Goal: Browse casually: Explore the website without a specific task or goal

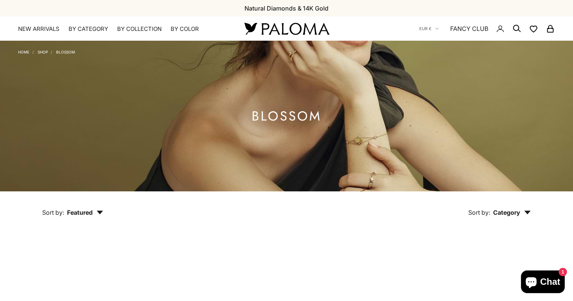
scroll to position [151, 0]
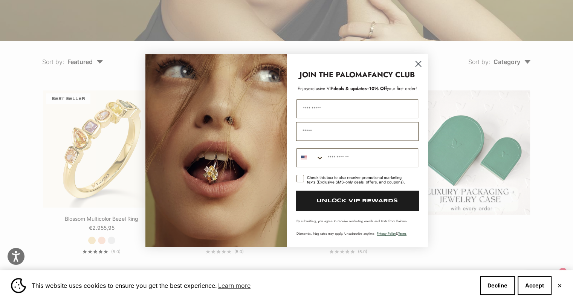
click at [418, 70] on circle "Close dialog" at bounding box center [418, 63] width 12 height 12
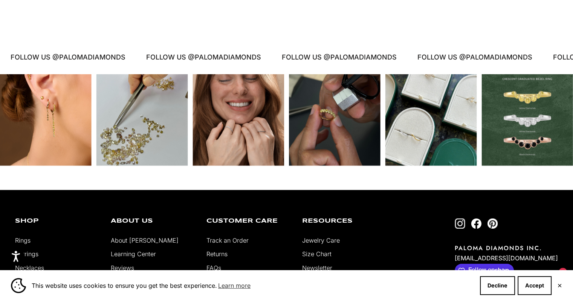
scroll to position [678, 0]
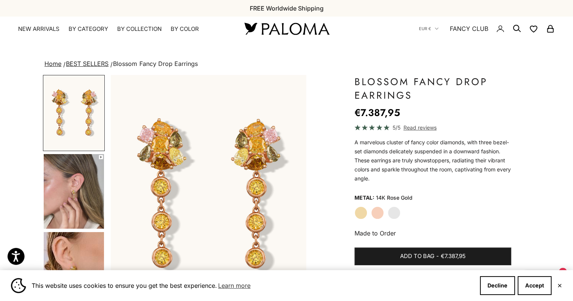
click at [392, 214] on label "White Gold" at bounding box center [394, 213] width 13 height 13
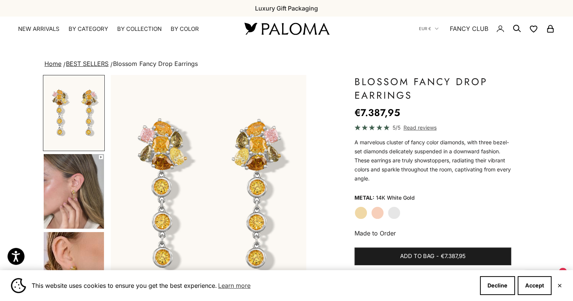
click at [71, 198] on img "Go to item 4" at bounding box center [74, 191] width 60 height 75
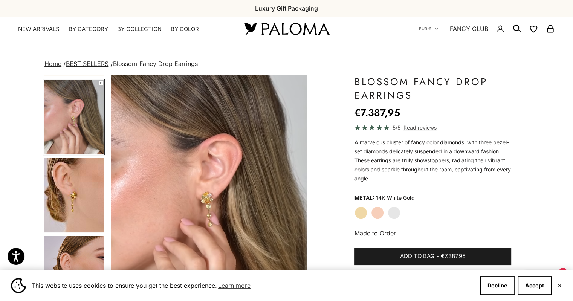
scroll to position [75, 0]
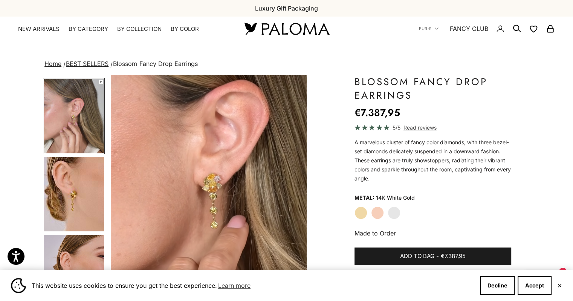
click at [71, 198] on img "Go to item 5" at bounding box center [74, 194] width 60 height 75
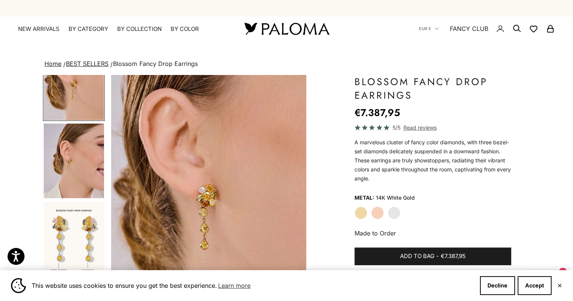
scroll to position [187, 0]
click at [76, 174] on img "Go to item 6" at bounding box center [74, 160] width 60 height 75
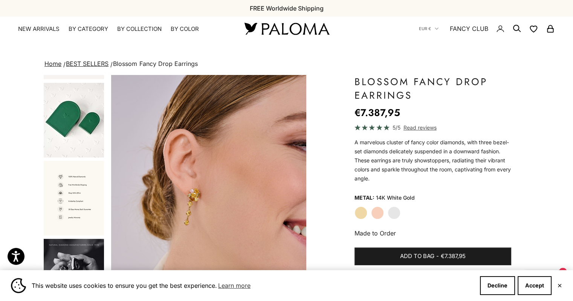
scroll to position [464, 0]
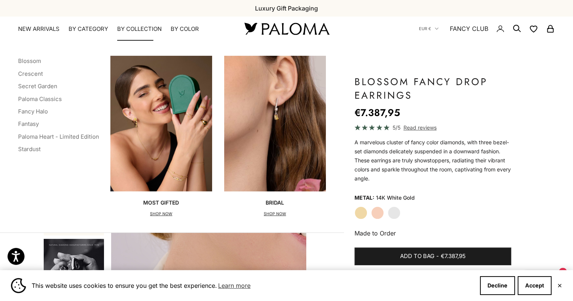
click at [70, 196] on div "Collections Blossom Crescent Secret Garden Paloma Classics Fancy Halo Fantasy P…" at bounding box center [172, 137] width 344 height 192
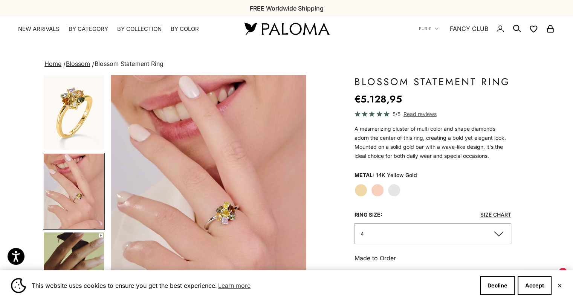
scroll to position [75, 0]
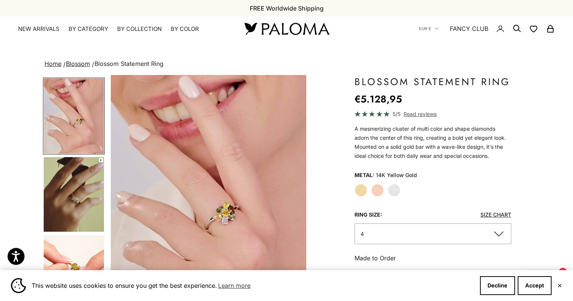
click at [79, 205] on img "Go to item 5" at bounding box center [74, 194] width 60 height 75
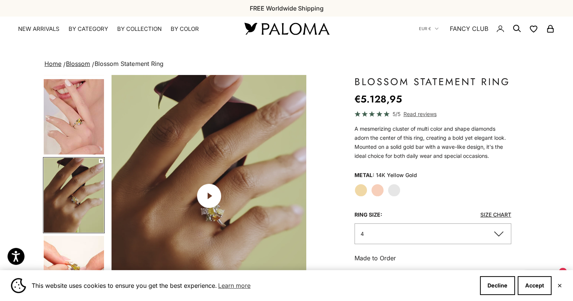
scroll to position [0, 409]
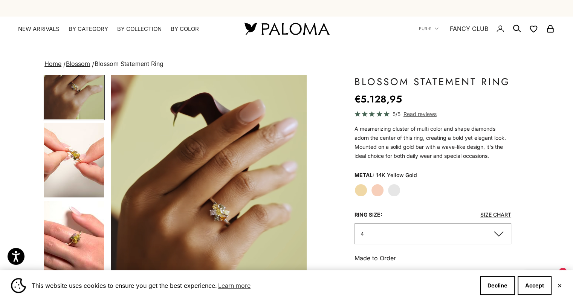
click at [78, 169] on img "Go to item 6" at bounding box center [74, 160] width 60 height 75
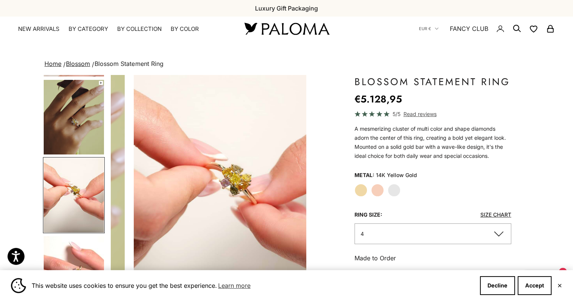
scroll to position [0, 614]
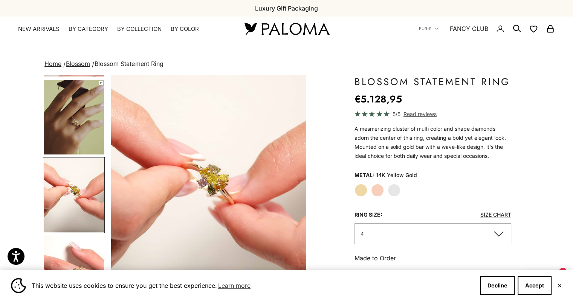
click at [380, 191] on label "Rose Gold" at bounding box center [377, 190] width 13 height 13
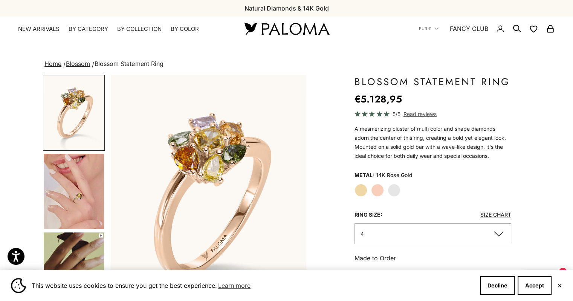
click at [394, 191] on label "White Gold" at bounding box center [394, 190] width 13 height 13
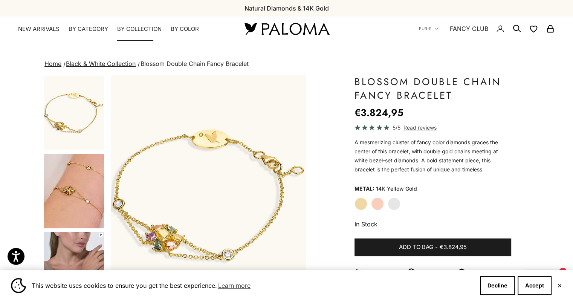
scroll to position [0, 614]
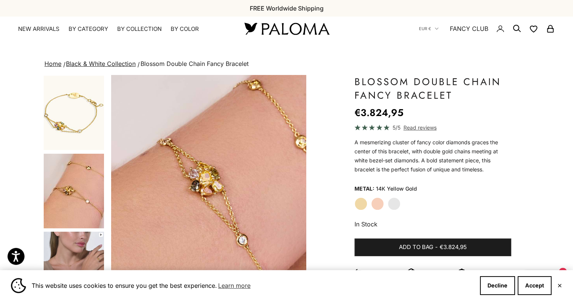
click at [375, 202] on label "Rose Gold" at bounding box center [377, 204] width 13 height 13
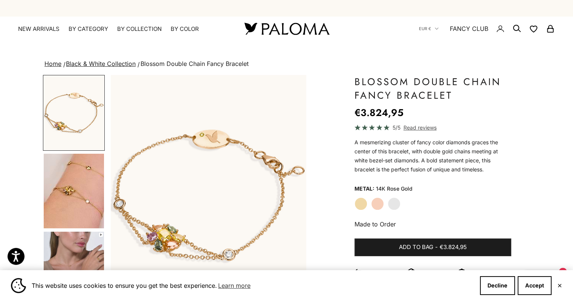
click at [407, 204] on div "Yellow Gold Rose Gold White Gold" at bounding box center [433, 204] width 157 height 13
click at [401, 205] on div "Yellow Gold Rose Gold White Gold" at bounding box center [433, 204] width 157 height 13
click at [395, 204] on label "White Gold" at bounding box center [394, 204] width 13 height 13
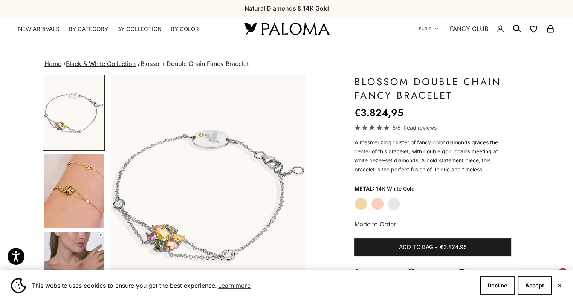
click at [63, 187] on img "Go to item 4" at bounding box center [74, 191] width 60 height 75
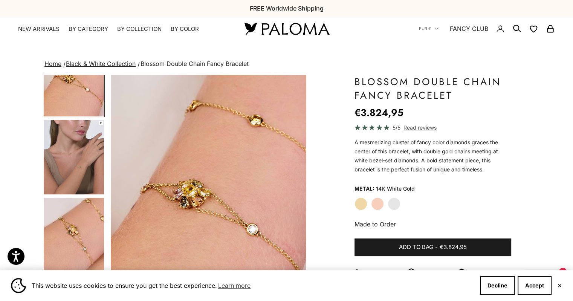
scroll to position [151, 0]
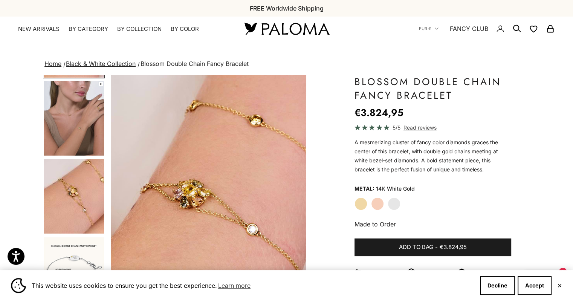
click at [86, 127] on img "Go to item 5" at bounding box center [74, 118] width 60 height 75
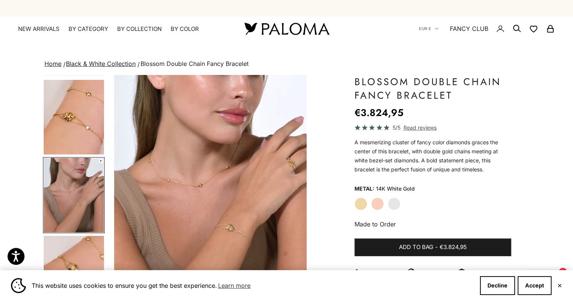
scroll to position [0, 409]
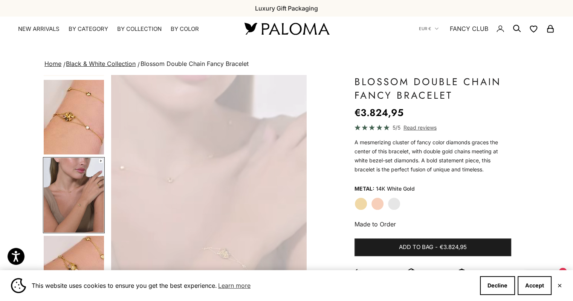
click at [83, 230] on img "Go to item 5" at bounding box center [74, 195] width 60 height 75
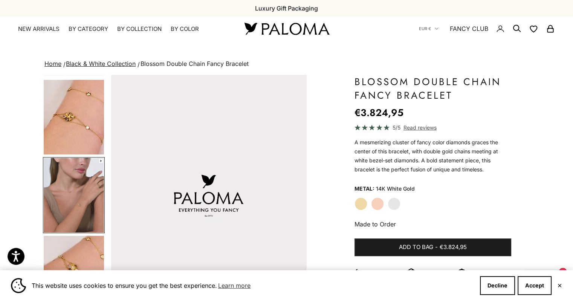
click at [80, 251] on img "Go to item 6" at bounding box center [74, 273] width 60 height 75
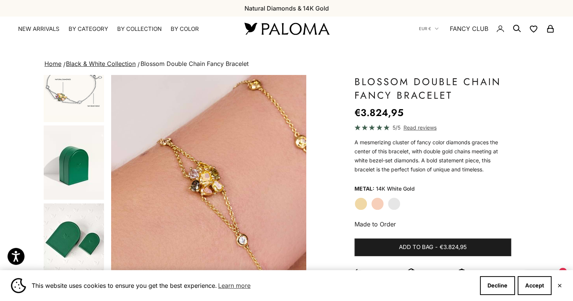
scroll to position [464, 0]
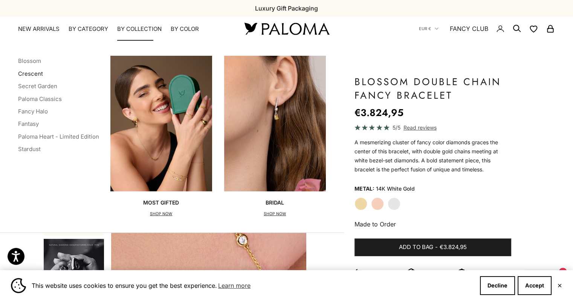
click at [32, 73] on link "Crescent" at bounding box center [30, 73] width 25 height 7
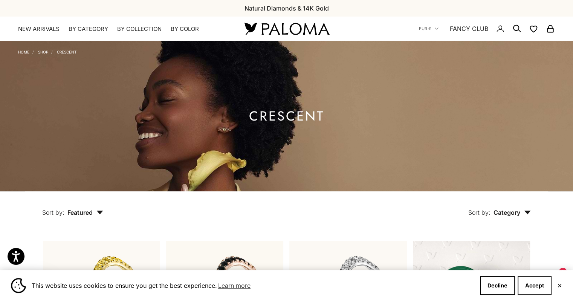
click at [544, 285] on button "Accept" at bounding box center [535, 285] width 34 height 19
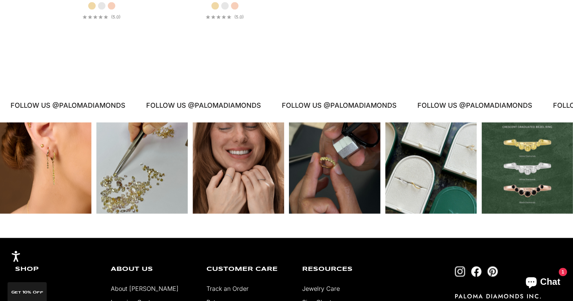
scroll to position [1395, 0]
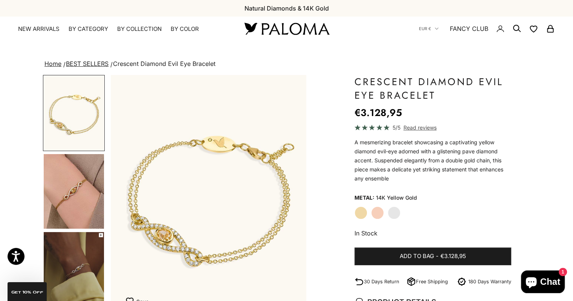
click at [94, 206] on img "Go to item 4" at bounding box center [74, 191] width 60 height 75
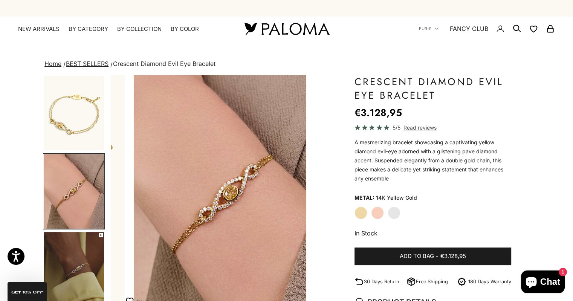
scroll to position [0, 205]
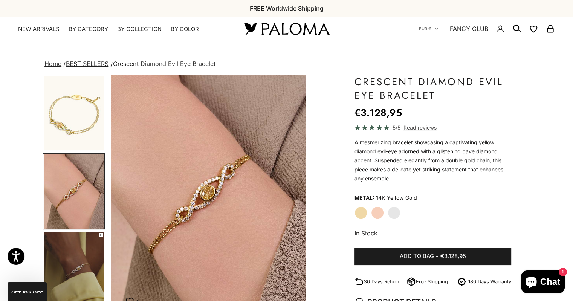
click at [383, 213] on label "Rose Gold" at bounding box center [377, 213] width 13 height 13
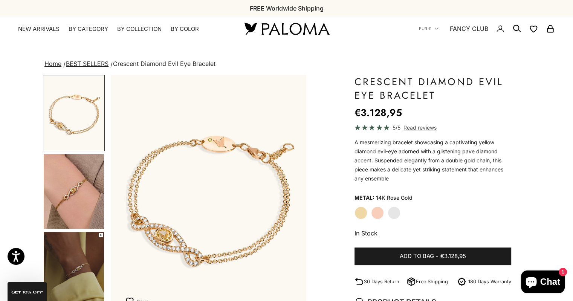
click at [382, 213] on label "Rose Gold" at bounding box center [377, 213] width 13 height 13
click at [401, 213] on div "Yellow Gold Rose Gold White Gold" at bounding box center [433, 213] width 157 height 13
click at [399, 213] on label "White Gold" at bounding box center [394, 213] width 13 height 13
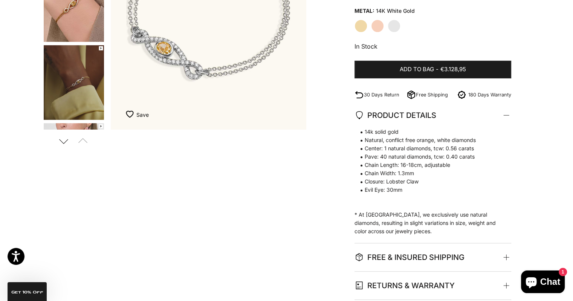
scroll to position [188, 0]
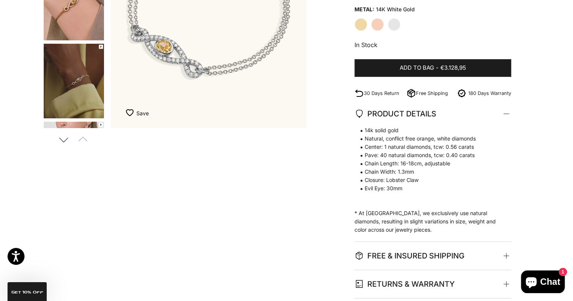
click at [66, 141] on button "Next" at bounding box center [63, 139] width 17 height 17
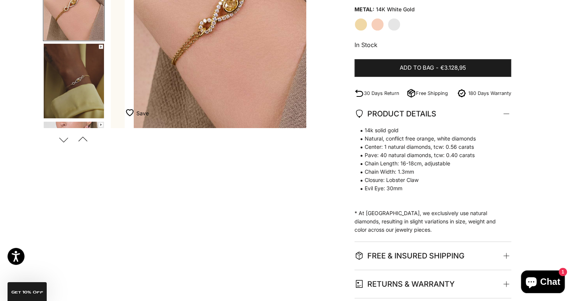
scroll to position [0, 205]
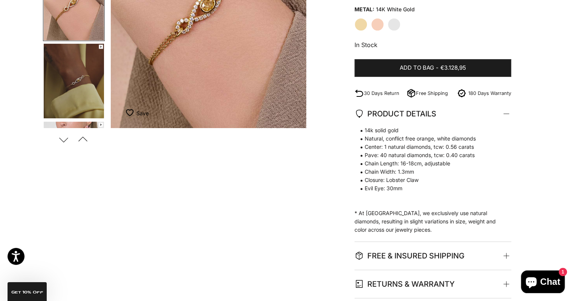
click at [66, 141] on button "Next" at bounding box center [63, 139] width 17 height 17
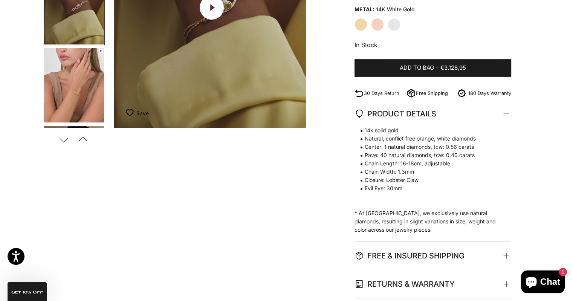
scroll to position [0, 409]
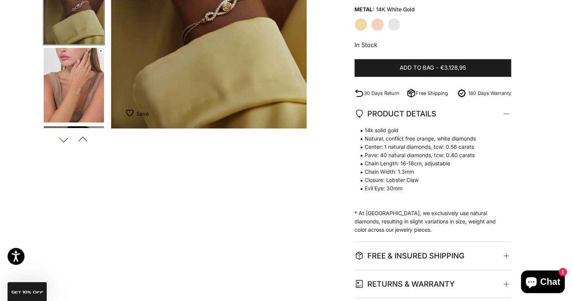
click at [70, 117] on img "Go to item 6" at bounding box center [74, 85] width 60 height 75
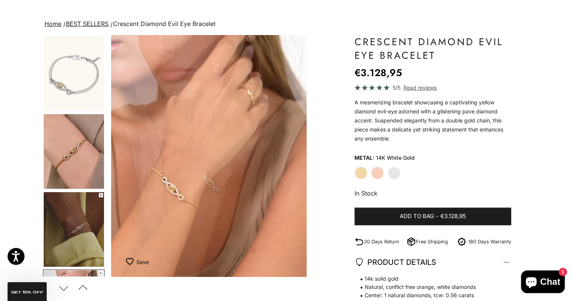
scroll to position [0, 0]
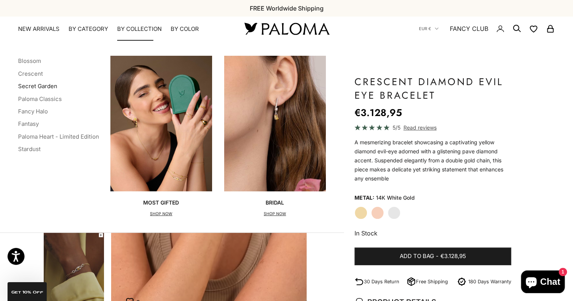
click at [54, 84] on link "Secret Garden" at bounding box center [37, 86] width 39 height 7
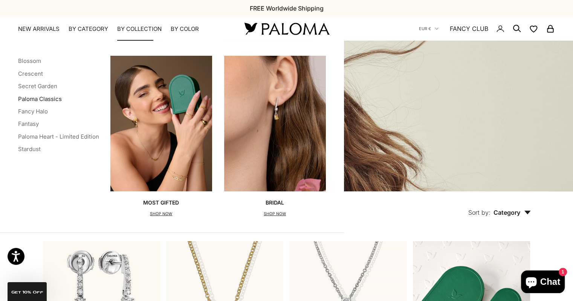
click at [53, 98] on link "Paloma Classics" at bounding box center [40, 98] width 44 height 7
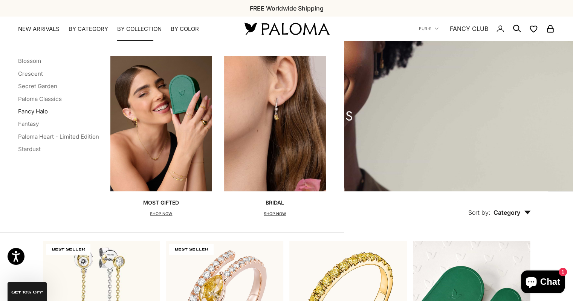
click at [37, 110] on link "Fancy Halo" at bounding box center [33, 111] width 30 height 7
